Goal: Task Accomplishment & Management: Manage account settings

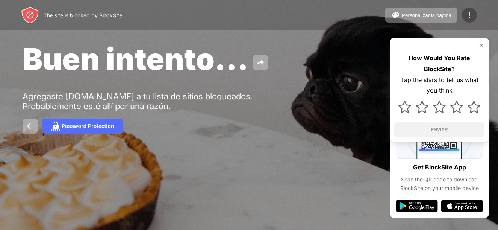
click at [467, 15] on img at bounding box center [469, 15] width 9 height 9
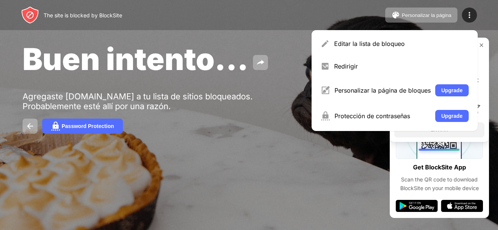
click at [389, 41] on div "Editar la lista de bloqueo" at bounding box center [401, 44] width 135 height 8
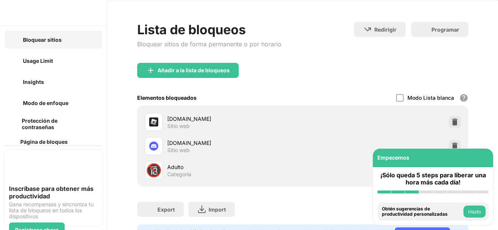
scroll to position [38, 0]
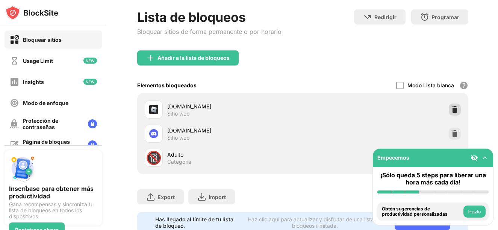
click at [451, 111] on img at bounding box center [455, 110] width 8 height 8
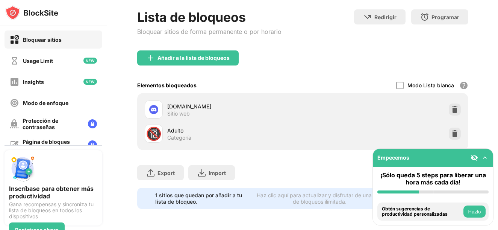
click at [198, 58] on div "Añadir a la lista de bloqueos" at bounding box center [194, 58] width 72 height 6
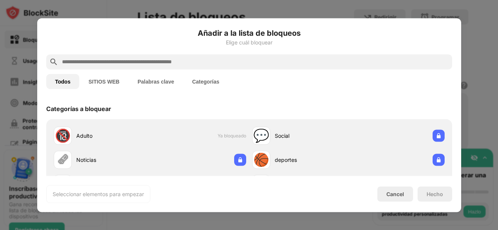
click at [180, 65] on input "text" at bounding box center [255, 61] width 388 height 9
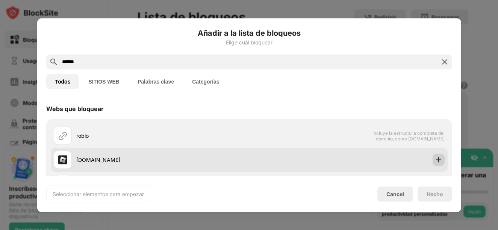
type input "******"
click at [435, 160] on img at bounding box center [439, 160] width 8 height 8
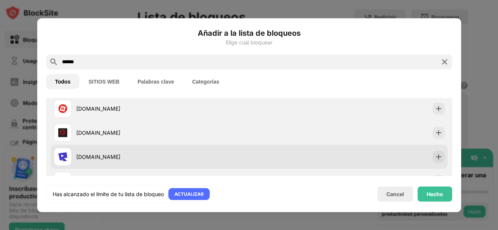
scroll to position [113, 0]
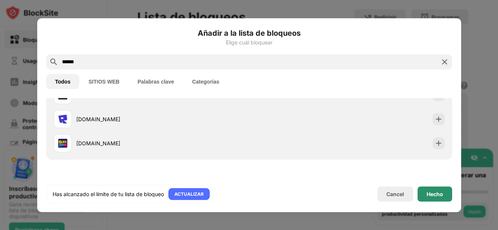
click at [438, 196] on div "Hecho" at bounding box center [435, 194] width 17 height 6
